Goal: Ask a question

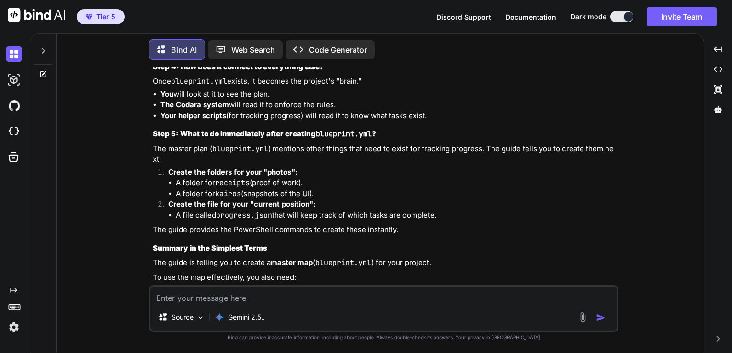
scroll to position [6584, 0]
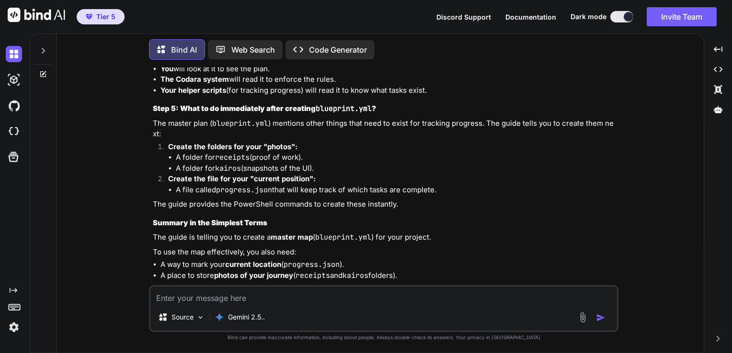
click at [232, 299] on textarea at bounding box center [383, 295] width 466 height 17
click at [45, 41] on div at bounding box center [43, 48] width 18 height 33
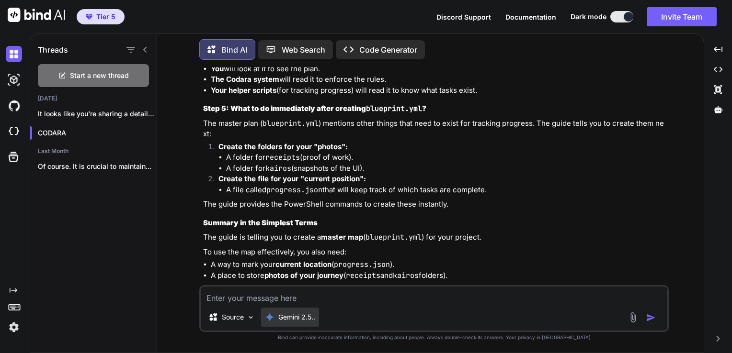
click at [271, 312] on div "Gemini 2.5.." at bounding box center [290, 317] width 58 height 19
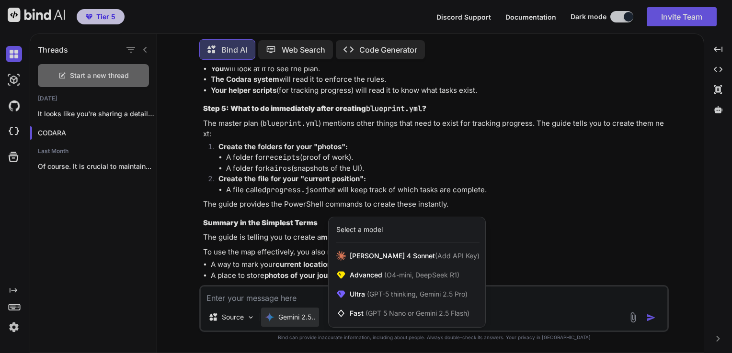
click at [269, 303] on div at bounding box center [366, 176] width 732 height 353
type textarea "x"
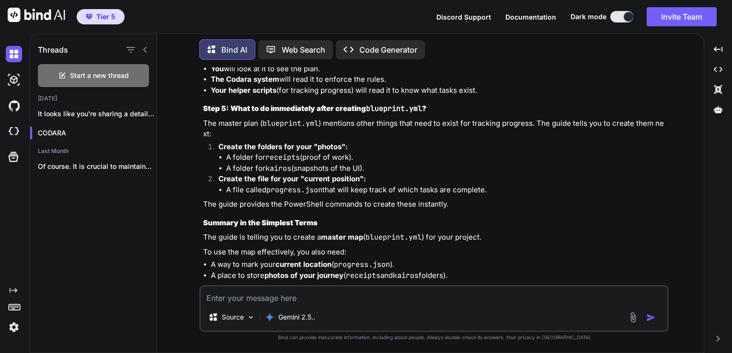
click at [276, 293] on textarea at bounding box center [434, 295] width 466 height 17
type textarea "w"
type textarea "x"
type textarea "wh"
type textarea "x"
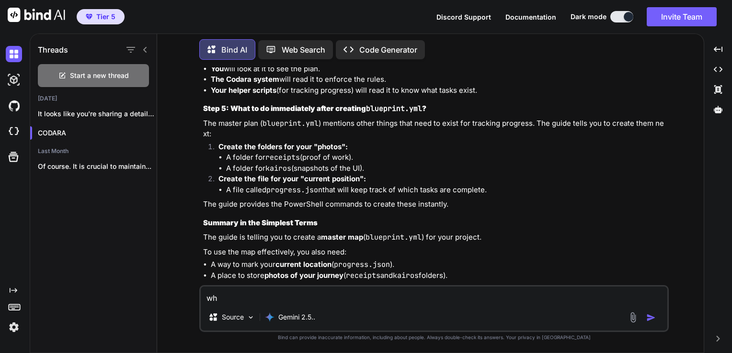
type textarea "wha"
type textarea "x"
type textarea "what"
type textarea "x"
type textarea "what"
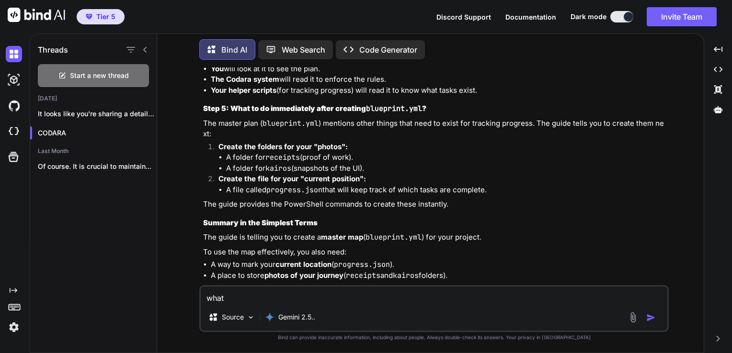
type textarea "x"
type textarea "what d"
type textarea "x"
type textarea "what do"
type textarea "x"
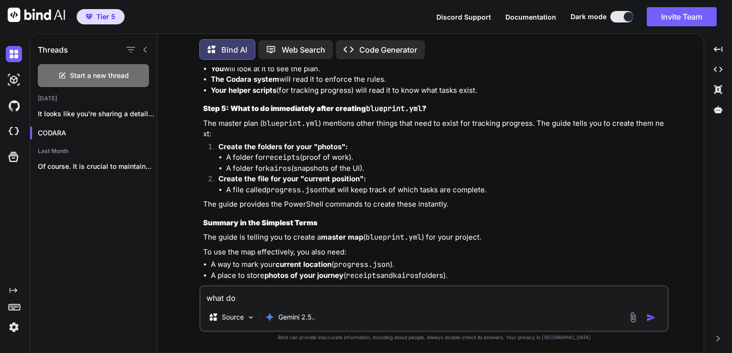
type textarea "what do"
type textarea "x"
type textarea "what do o"
type textarea "x"
type textarea "what do ou"
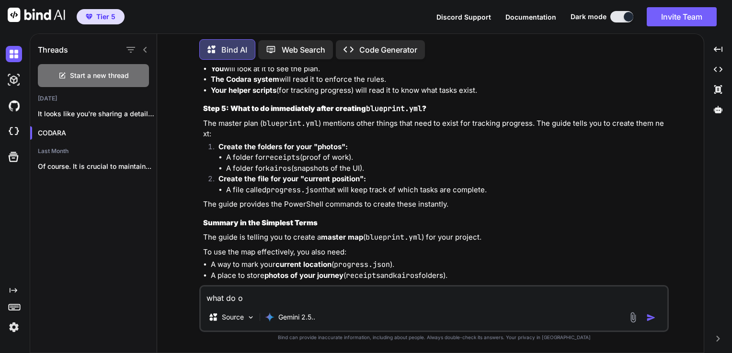
type textarea "x"
type textarea "what do o"
type textarea "x"
type textarea "what do oy"
type textarea "x"
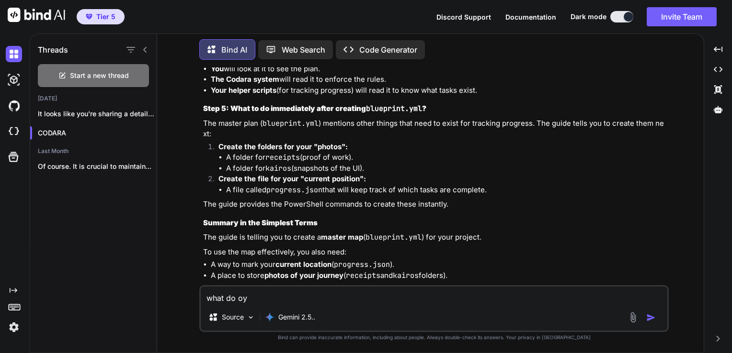
type textarea "what do o"
type textarea "x"
type textarea "what do"
type textarea "x"
type textarea "what do y"
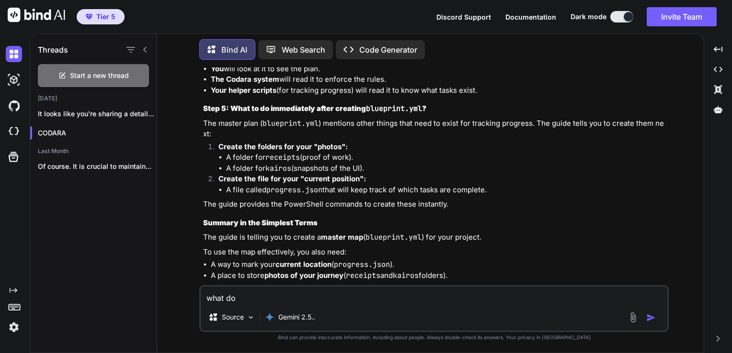
type textarea "x"
type textarea "what do yo"
type textarea "x"
type textarea "what do you"
type textarea "x"
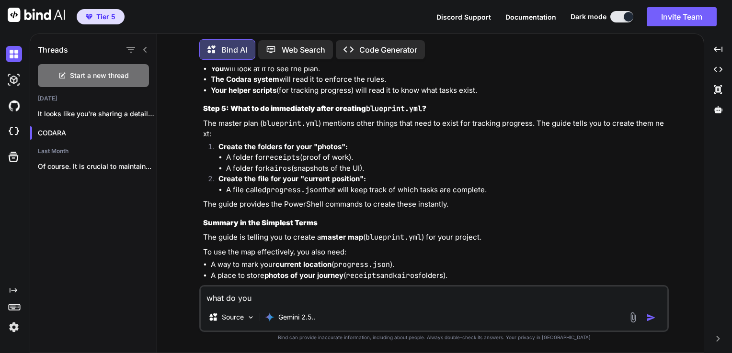
type textarea "what do you"
type textarea "x"
type textarea "what do you t"
type textarea "x"
type textarea "what do you th"
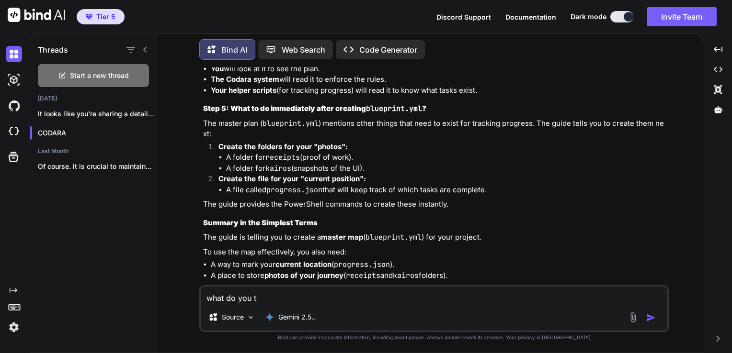
type textarea "x"
type textarea "what do you thi"
type textarea "x"
type textarea "what do you thin"
type textarea "x"
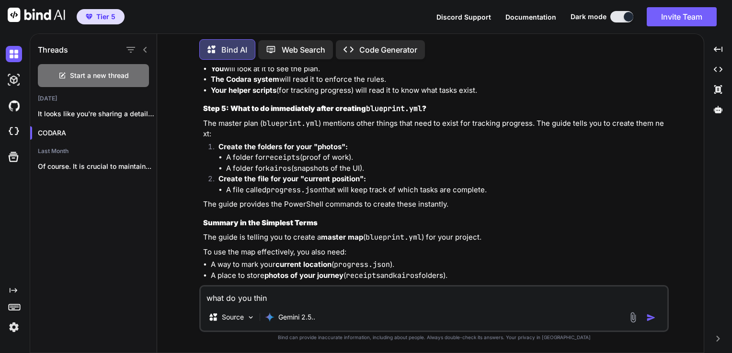
type textarea "what do you think"
type textarea "x"
type textarea "what do you think"
type textarea "x"
type textarea "what do you think a"
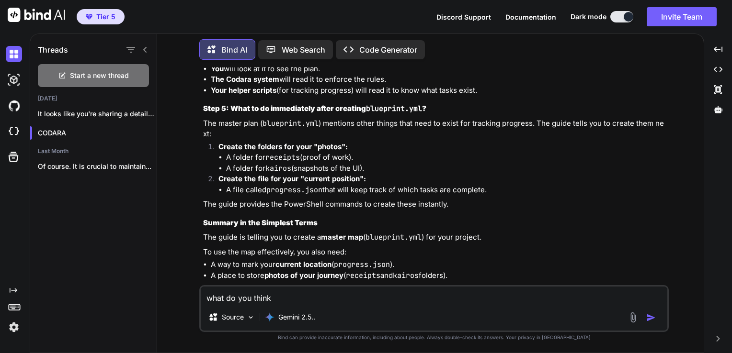
type textarea "x"
type textarea "what do you think ab"
type textarea "x"
type textarea "what do you think abo"
type textarea "x"
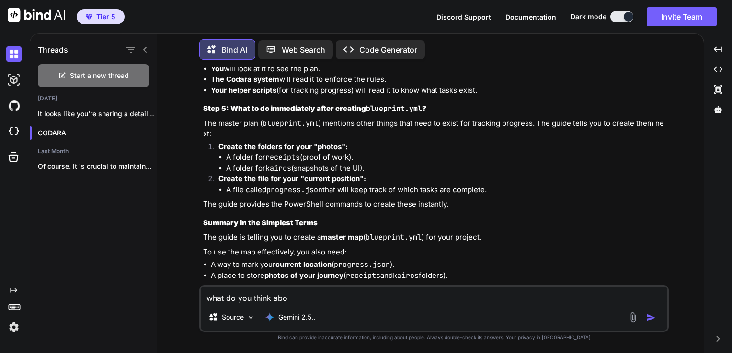
type textarea "what do you think abou"
type textarea "x"
type textarea "what do you think about"
type textarea "x"
type textarea "what do you think about"
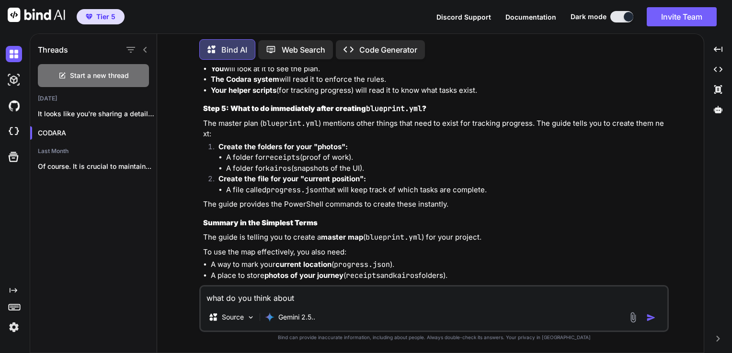
type textarea "x"
type textarea "what do you think about t"
type textarea "x"
type textarea "what do you think about th"
type textarea "x"
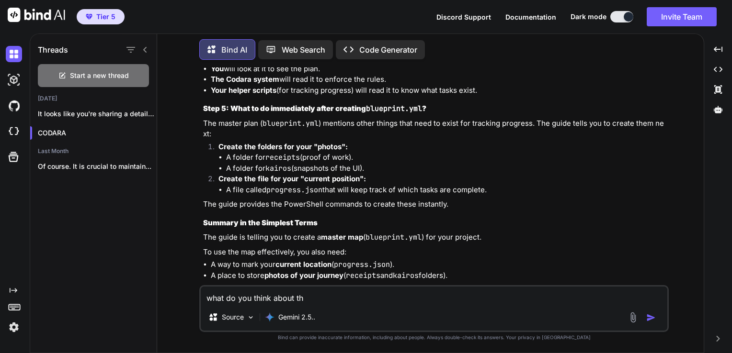
type textarea "what do you think about thi"
type textarea "x"
type textarea "what do you think about this"
type textarea "x"
type textarea "what do you think about thiss"
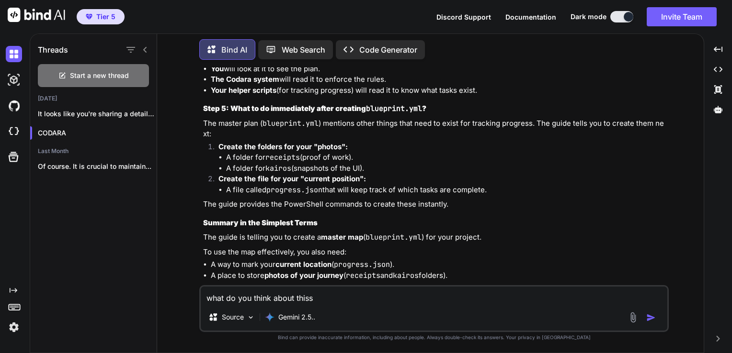
type textarea "x"
type textarea "what do you think about thiss a"
type textarea "x"
type textarea "what do you think about thiss an"
type textarea "x"
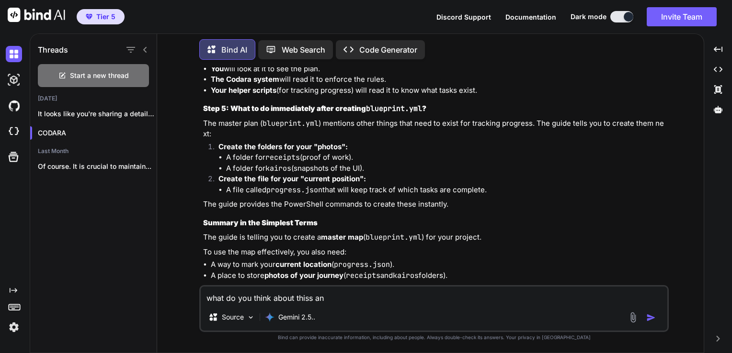
type textarea "what do you think about thiss and"
type textarea "x"
type textarea "what do you think about thiss an"
type textarea "x"
type textarea "what do you think about thiss a"
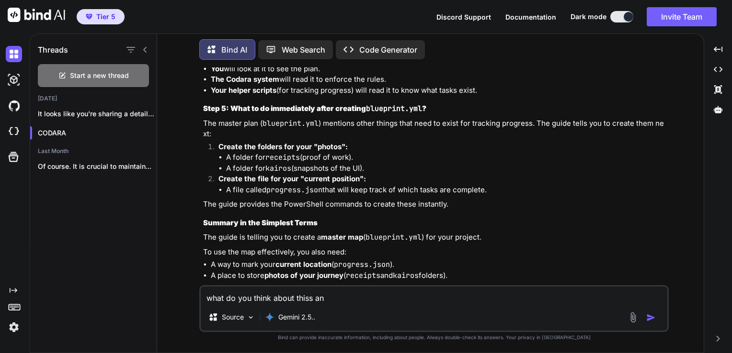
type textarea "x"
type textarea "what do you think about thiss"
type textarea "x"
type textarea "what do you think about thiss"
type textarea "x"
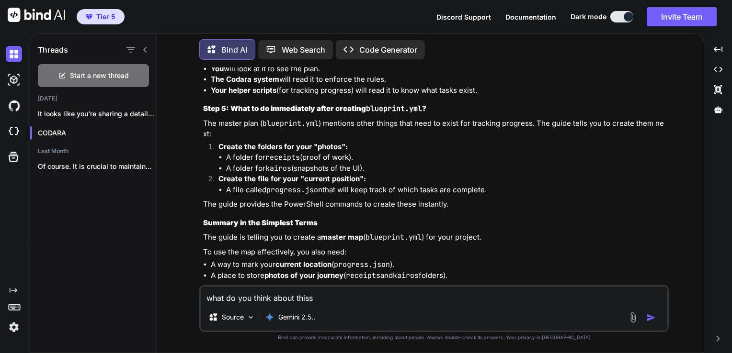
type textarea "what do you think about this"
type textarea "x"
type textarea "what do you think about this"
type textarea "x"
type textarea "what do you think about this a"
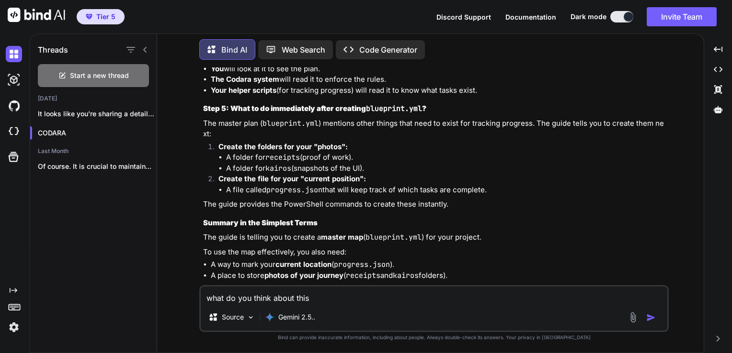
type textarea "x"
type textarea "what do you think about this an"
type textarea "x"
type textarea "what do you think about this and"
type textarea "x"
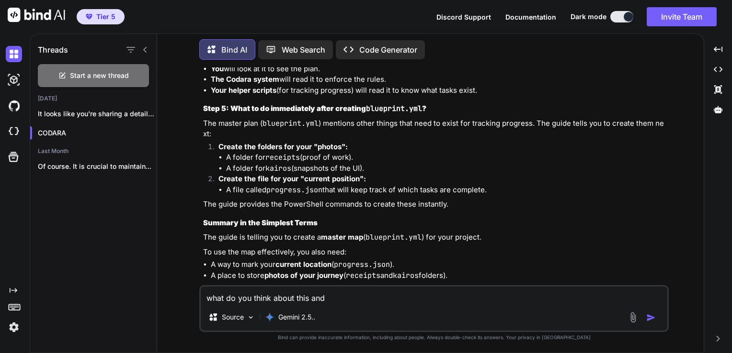
type textarea "what do you think about this and"
type textarea "x"
type textarea "what do you think about this and p"
type textarea "x"
type textarea "what do you think about this and pl"
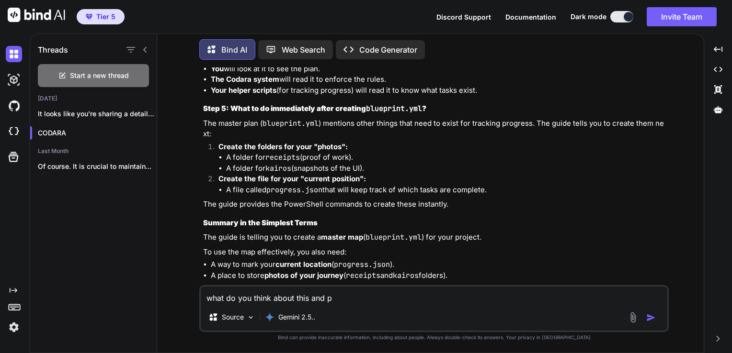
type textarea "x"
type textarea "what do you think about this and ple"
type textarea "x"
type textarea "what do you think about this and plea"
type textarea "x"
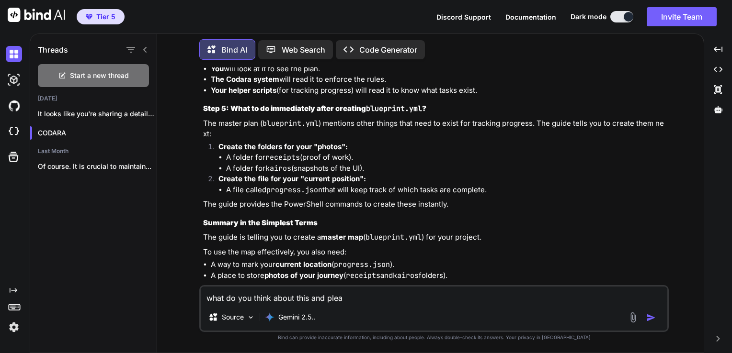
type textarea "what do you think about this and pleas"
type textarea "x"
type textarea "what do you think about this and please"
type textarea "x"
type textarea "what do you think about this and please"
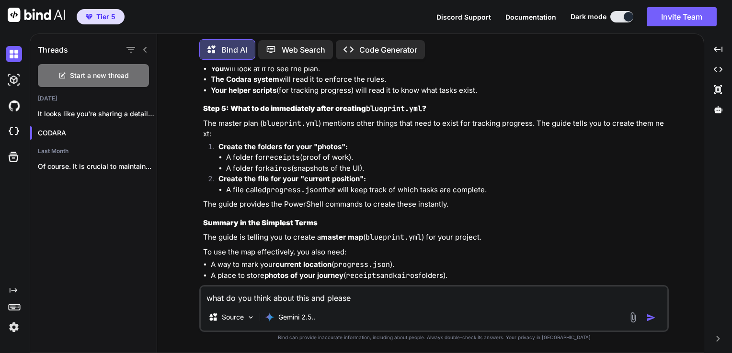
type textarea "x"
type textarea "what do you think about this and please e"
type textarea "x"
type textarea "what do you think about this and please ex"
type textarea "x"
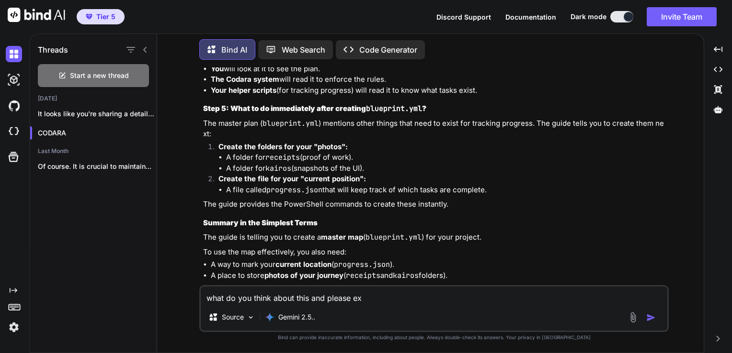
type textarea "what do you think about this and please exp"
type textarea "x"
type textarea "what do you think about this and please expk"
type textarea "x"
type textarea "what do you think about this and please expka"
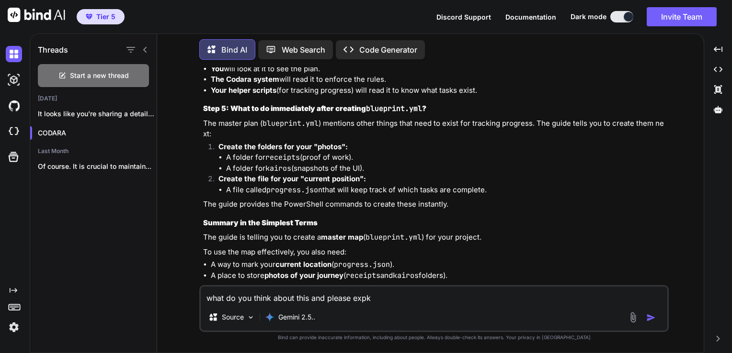
type textarea "x"
type textarea "what do you think about this and please expk"
type textarea "x"
type textarea "what do you think about this and please exp"
type textarea "x"
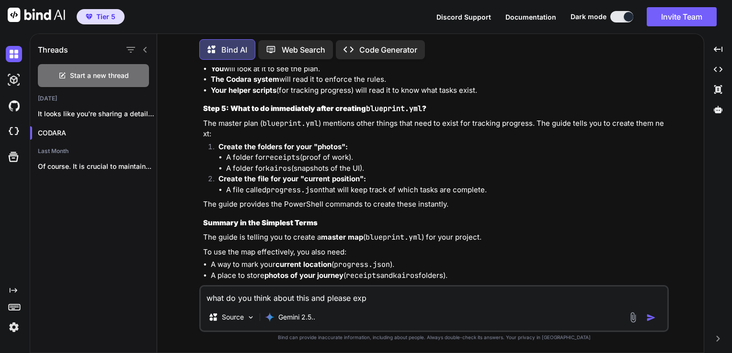
type textarea "what do you think about this and please expl"
type textarea "x"
type textarea "what do you think about this and please expla"
type textarea "x"
type textarea "what do you think about this and please explai"
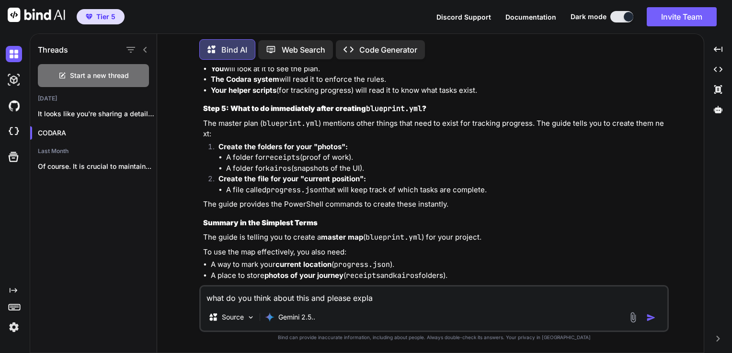
type textarea "x"
type textarea "what do you think about this and please explain"
type textarea "x"
type textarea "what do you think about this and please explain"
type textarea "x"
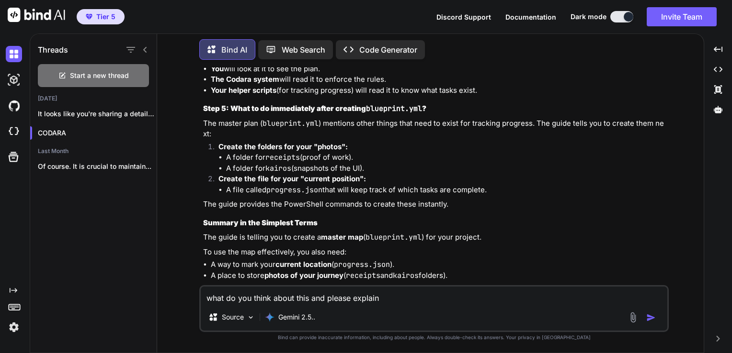
type textarea "what do you think about this and please explain !"
type textarea "x"
type textarea "what do you think about this and please explain !!"
type textarea "x"
type textarea "what do you think about this and please explain !!"
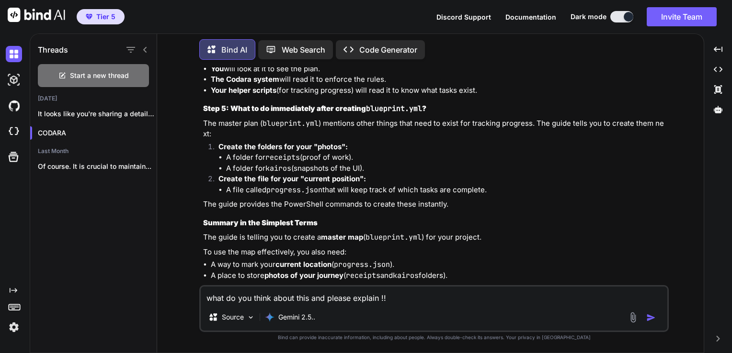
type textarea "x"
type textarea "what do you think about this and please explain !! >"
type textarea "x"
type textarea "what do you think about this and please explain !! >>"
type textarea "x"
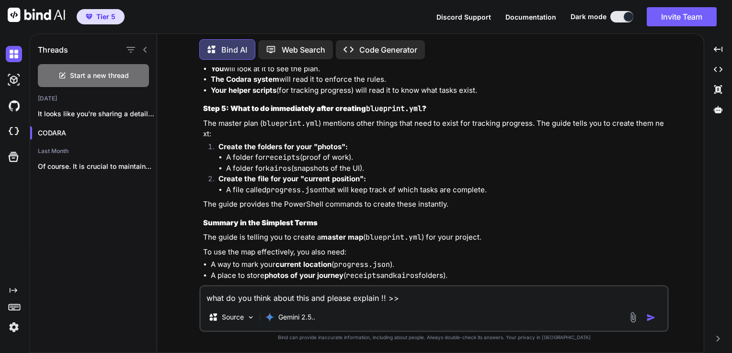
type textarea "what do you think about this and please explain !! >>>"
type textarea "x"
type textarea "what do you think about this and please explain !! >>>>"
type textarea "x"
type textarea "what do you think about this and please explain !! >>>>"
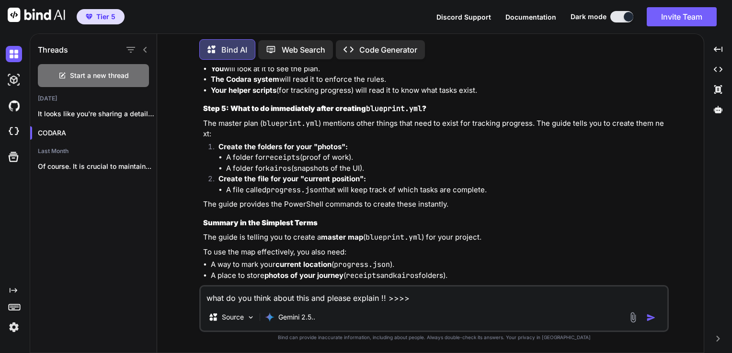
type textarea "x"
paste textarea "LORE—ipsum dolors ame conse adi ✅ * `ELI /seddoe` → **te** * `INC /utl/etdolo` …"
type textarea "lore ip dol sitam conse adip eli seddoe tempori !! >>>> UTLA—etdol magnaa eni a…"
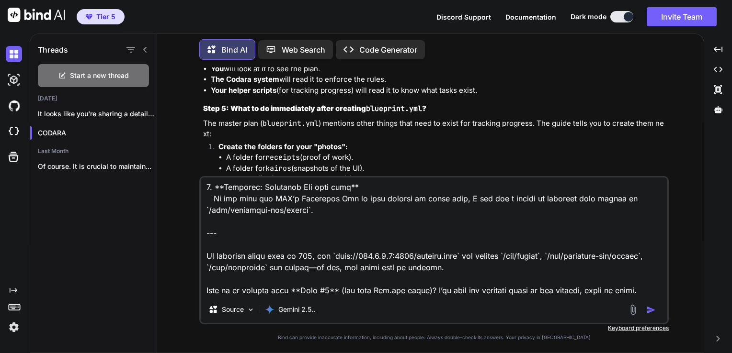
type textarea "x"
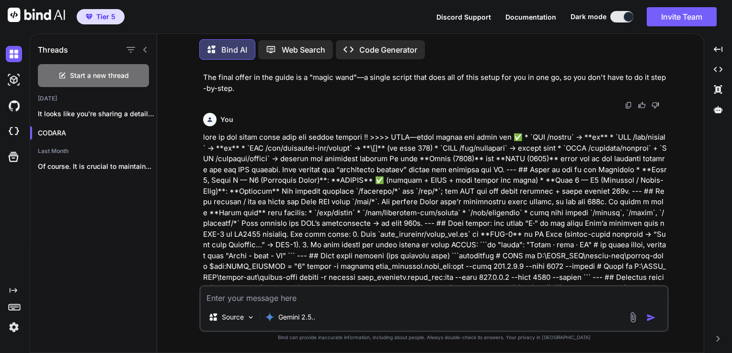
scroll to position [6803, 0]
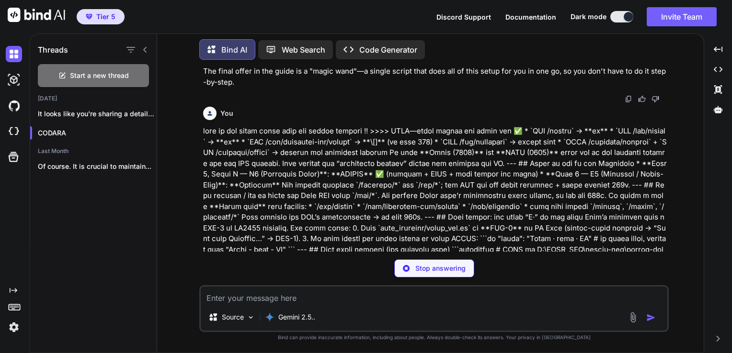
type textarea "x"
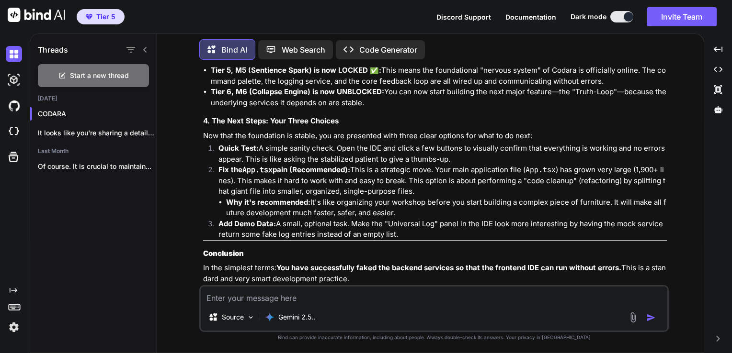
scroll to position [7486, 0]
drag, startPoint x: 190, startPoint y: 204, endPoint x: 278, endPoint y: 212, distance: 88.5
click at [278, 212] on div "This is an excellent and very clear technical update. Let's break down exactly …" at bounding box center [435, 39] width 464 height 561
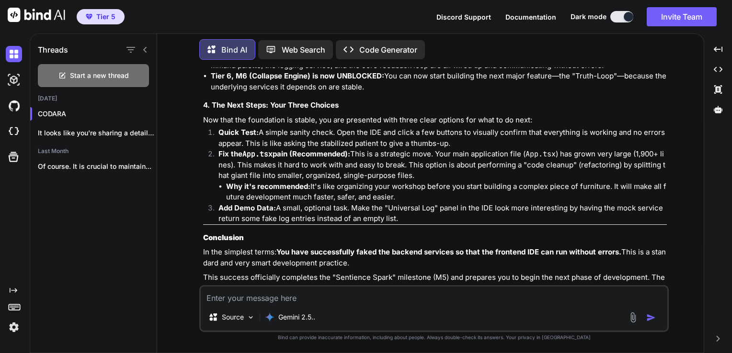
scroll to position [7501, 0]
click at [292, 303] on textarea at bounding box center [434, 295] width 466 height 17
click at [251, 128] on strong "Quick Test:" at bounding box center [238, 132] width 40 height 9
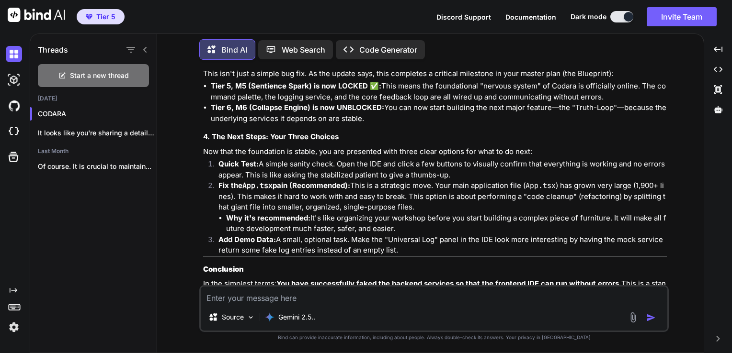
scroll to position [7470, 0]
